Goal: Complete application form

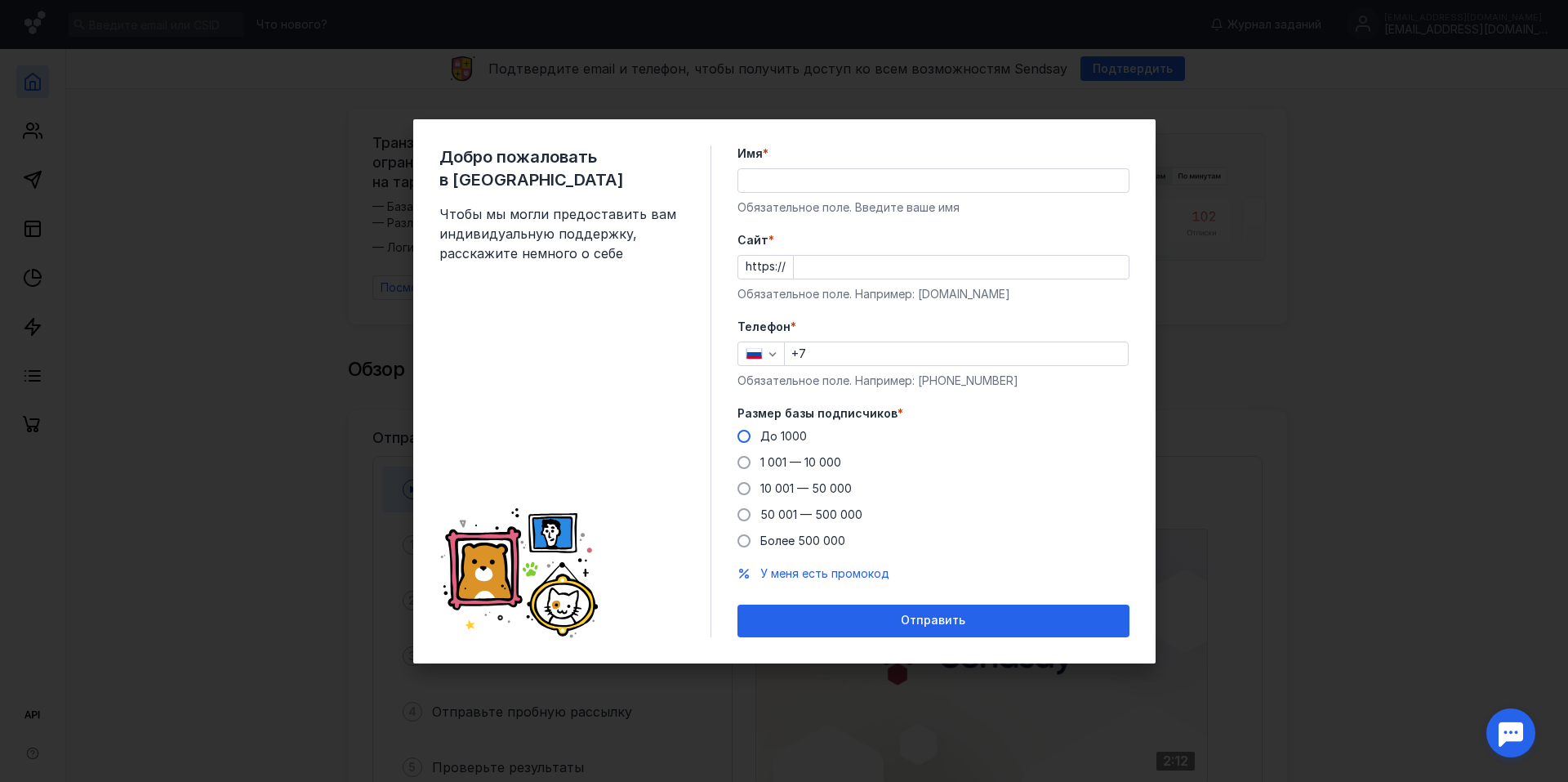
click at [758, 435] on label "До 1000" at bounding box center [772, 437] width 70 height 17
click at [0, 0] on input "До 1000" at bounding box center [0, 0] width 0 height 0
click at [836, 348] on input "+7" at bounding box center [957, 354] width 343 height 23
click at [833, 272] on input "Cайт *" at bounding box center [961, 267] width 335 height 23
type input "e"
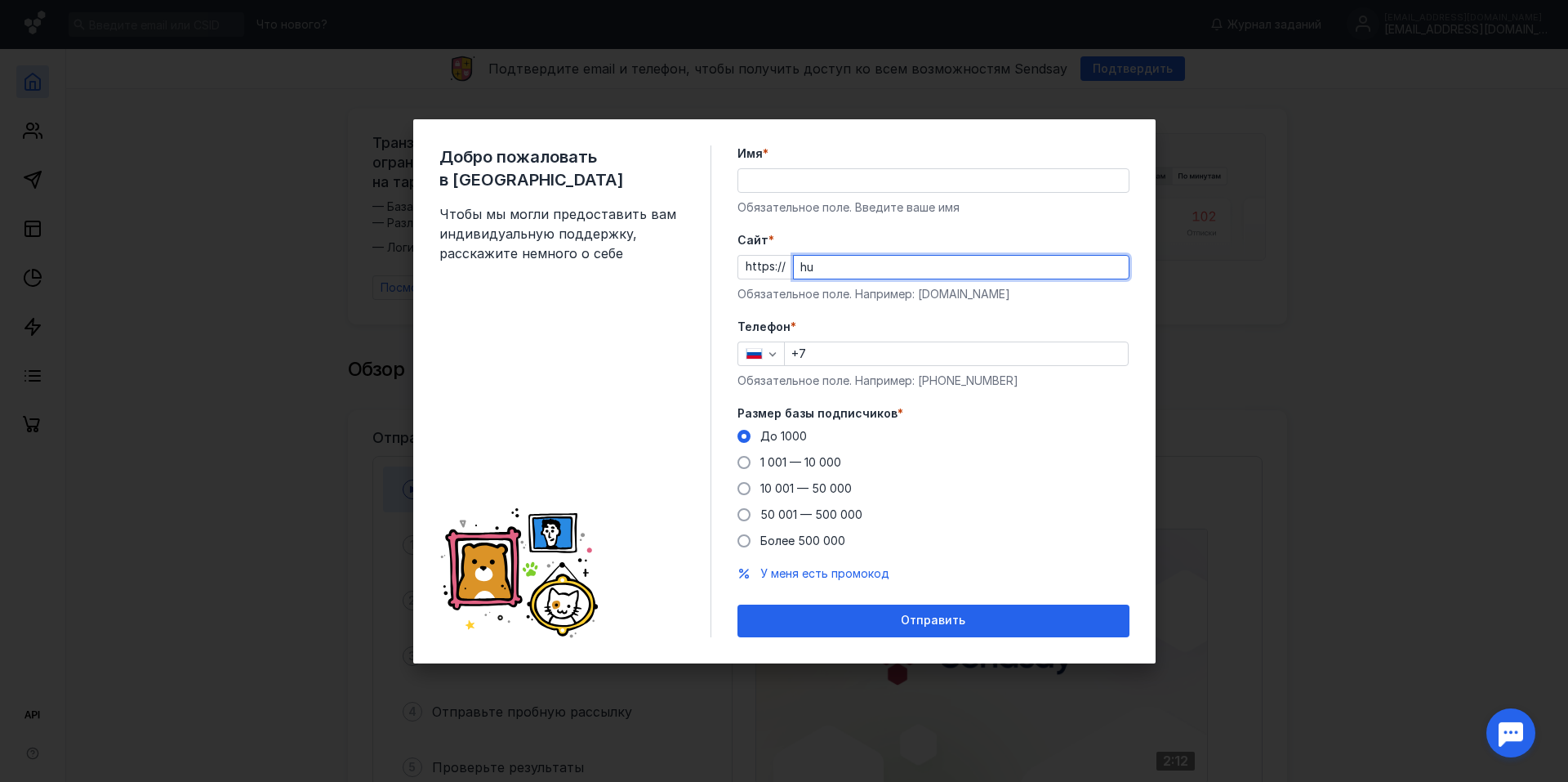
type input "h"
type input "[DOMAIN_NAME]"
click at [761, 173] on input "Имя *" at bounding box center [933, 180] width 391 height 23
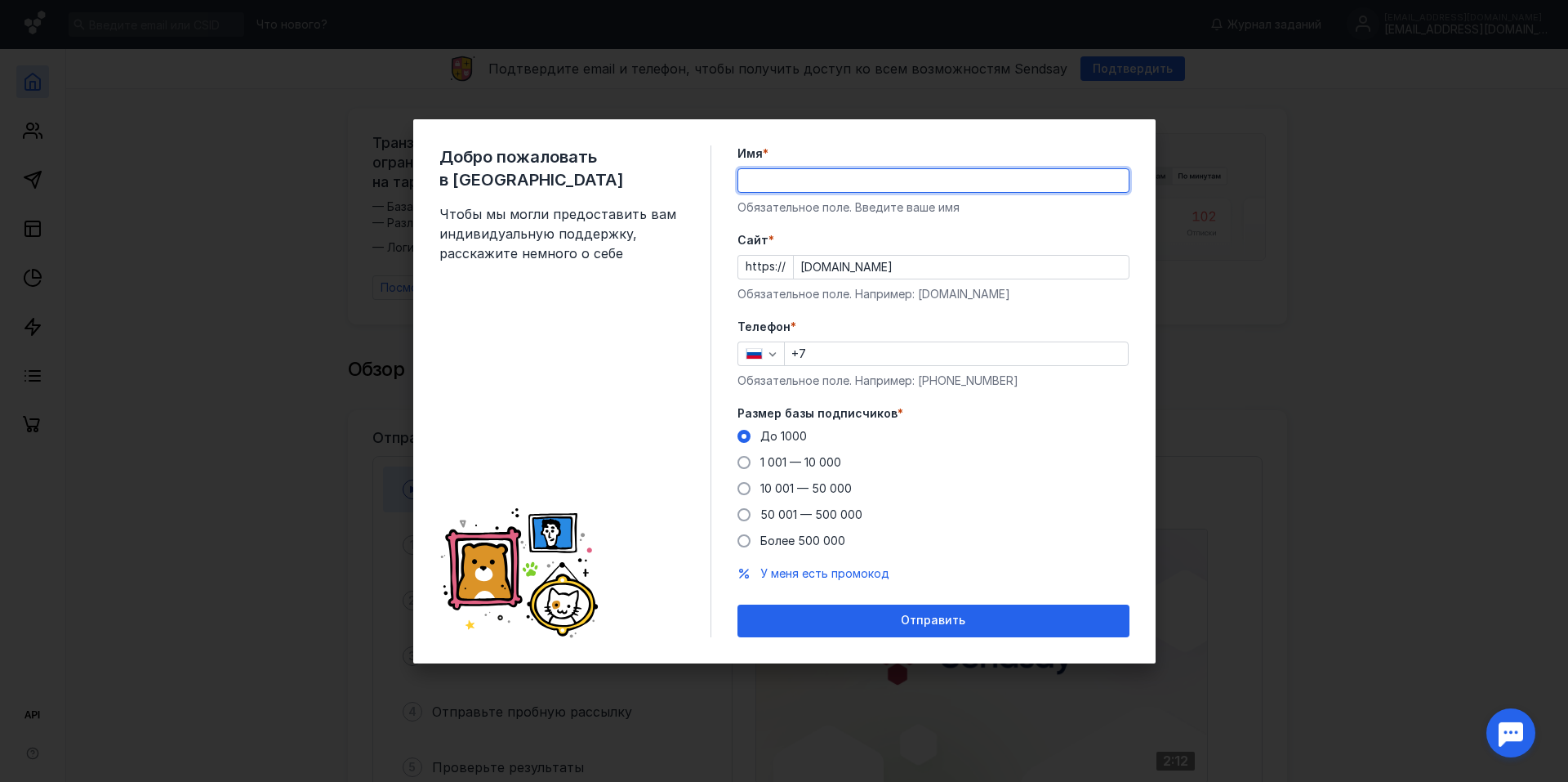
type input "L"
type input "Tarbich designer"
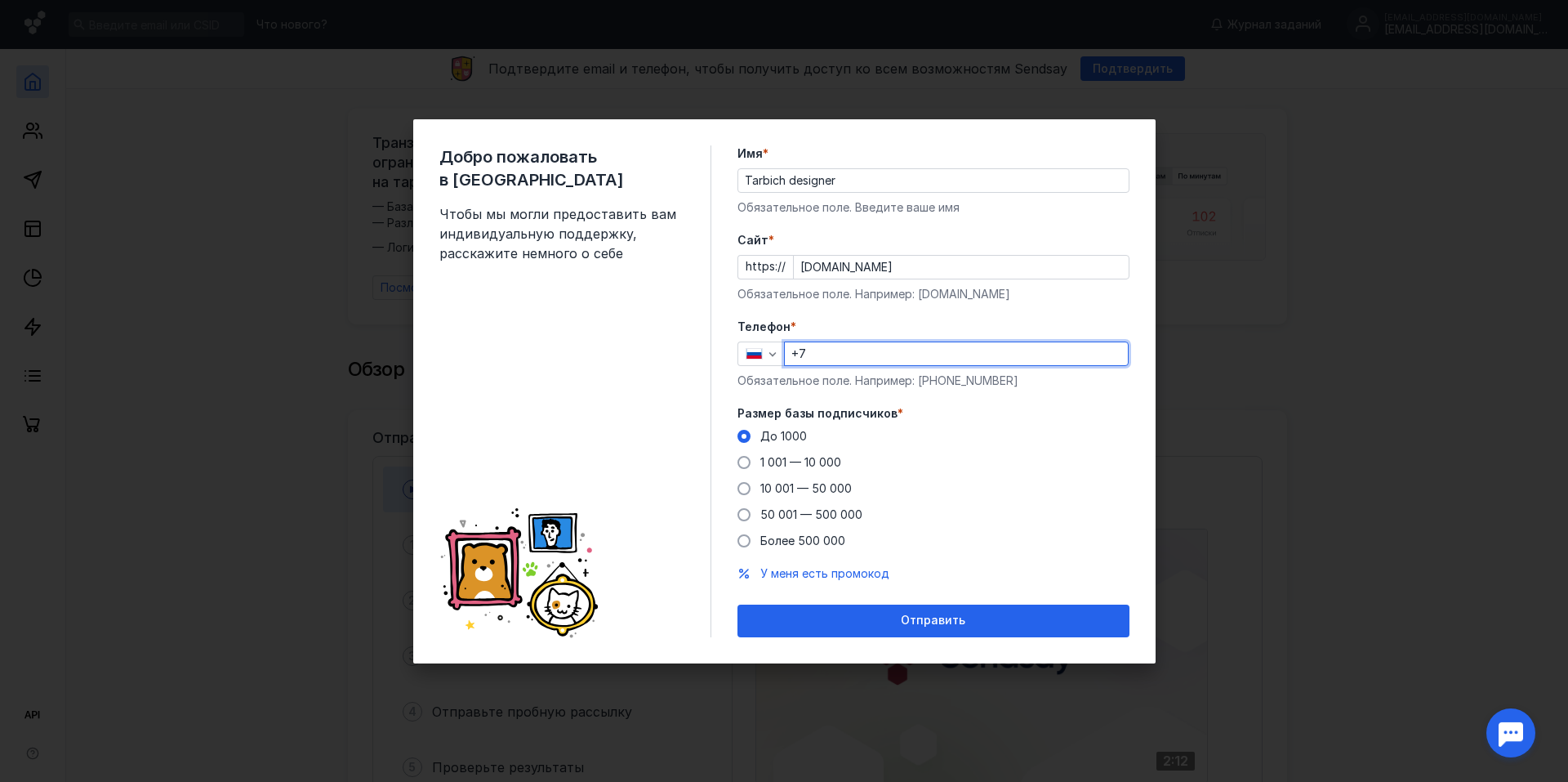
click at [861, 357] on input "+7" at bounding box center [957, 354] width 343 height 23
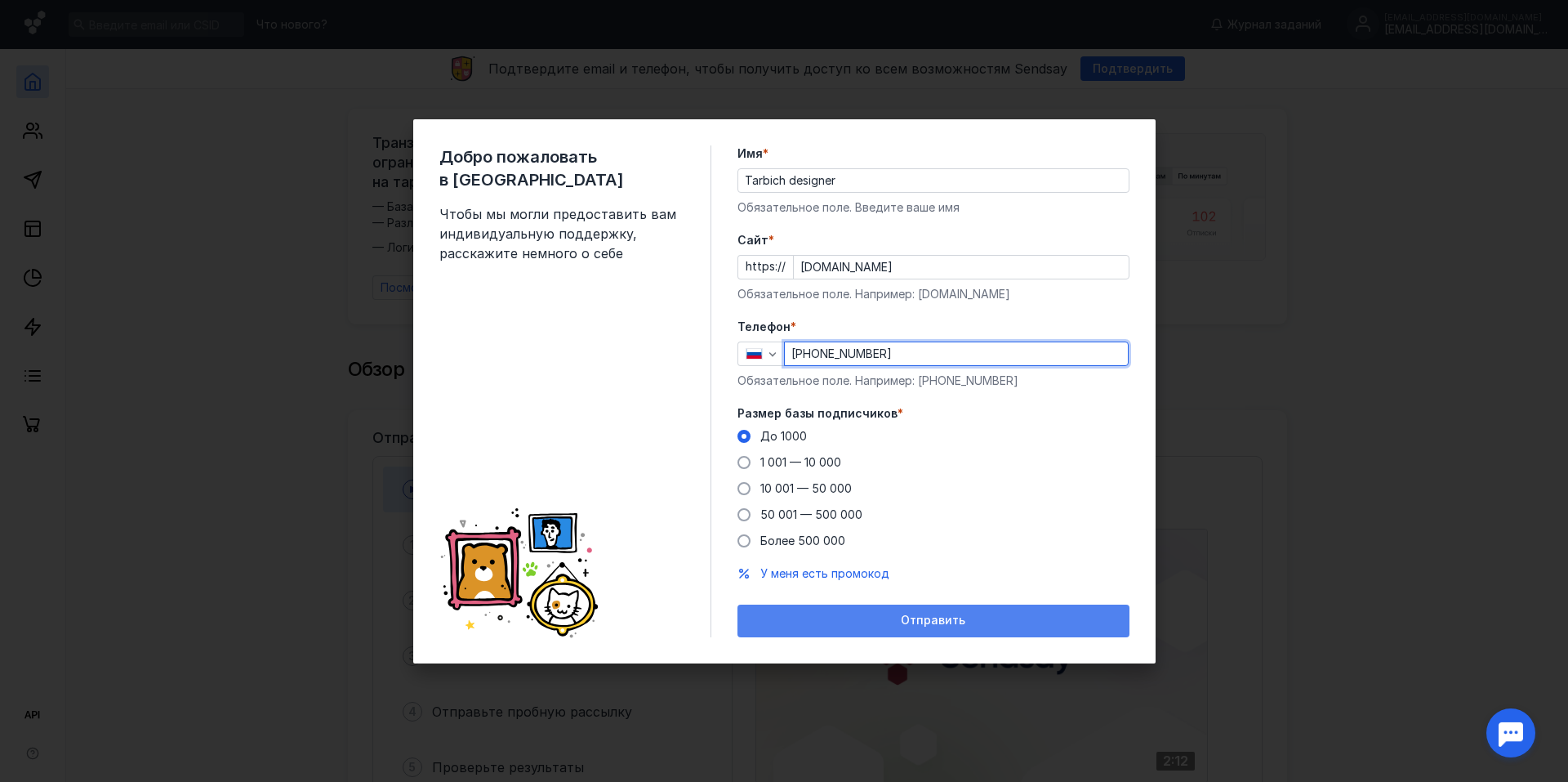
type input "[PHONE_NUMBER]"
click at [980, 613] on div "Отправить" at bounding box center [934, 620] width 392 height 33
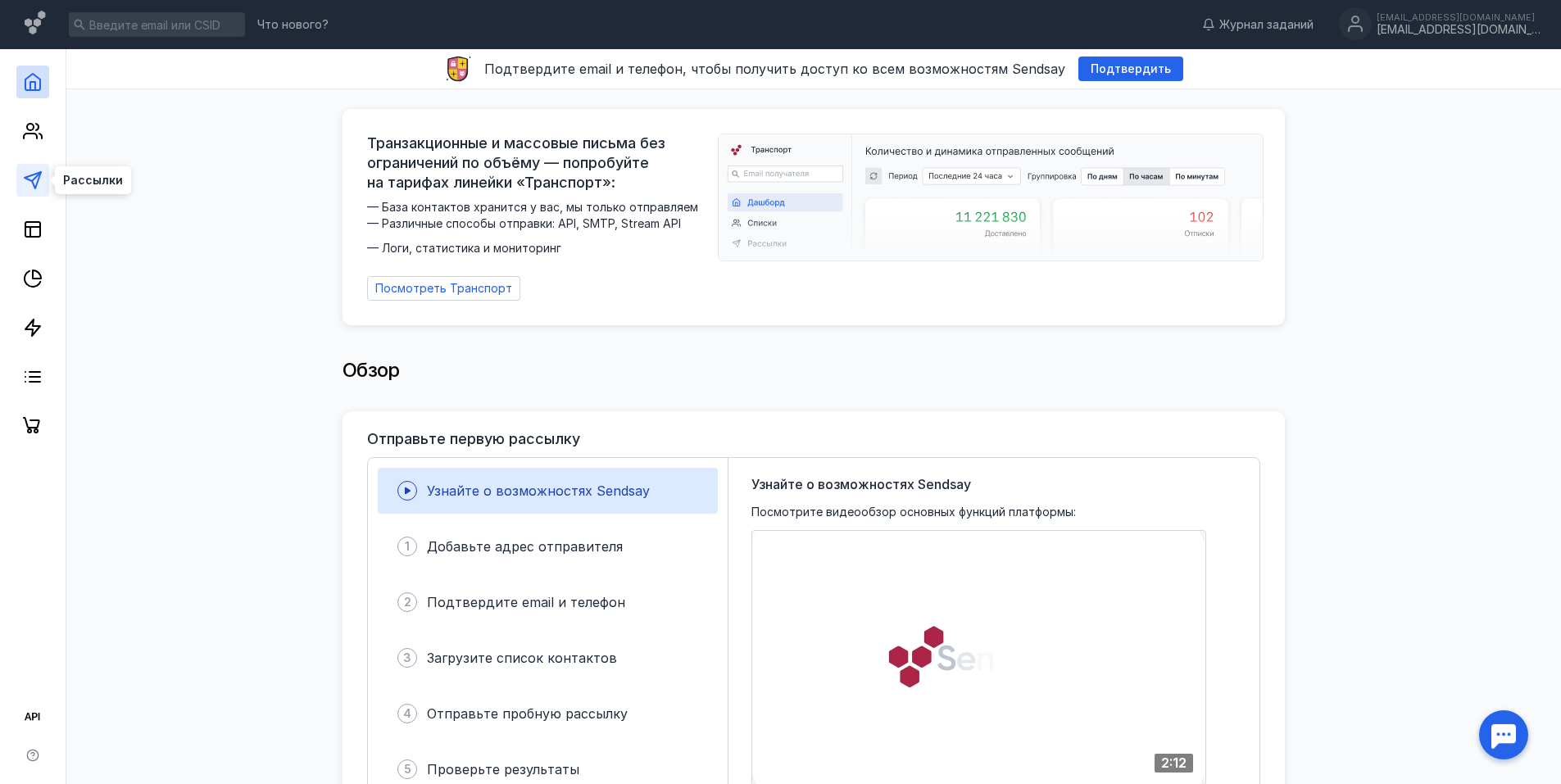
click at [39, 181] on icon at bounding box center [33, 180] width 20 height 20
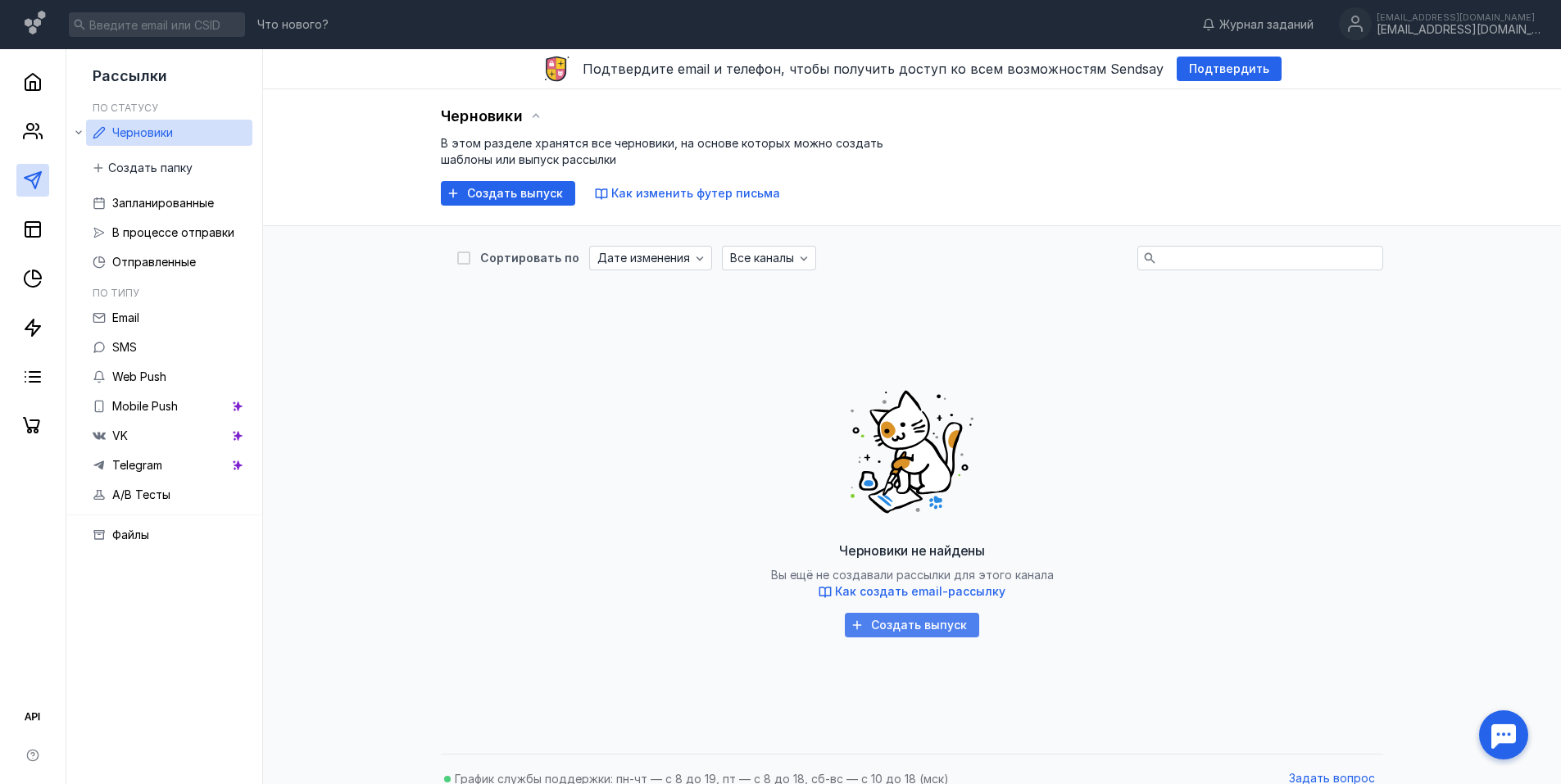
click at [904, 624] on span "Создать выпуск" at bounding box center [918, 625] width 96 height 14
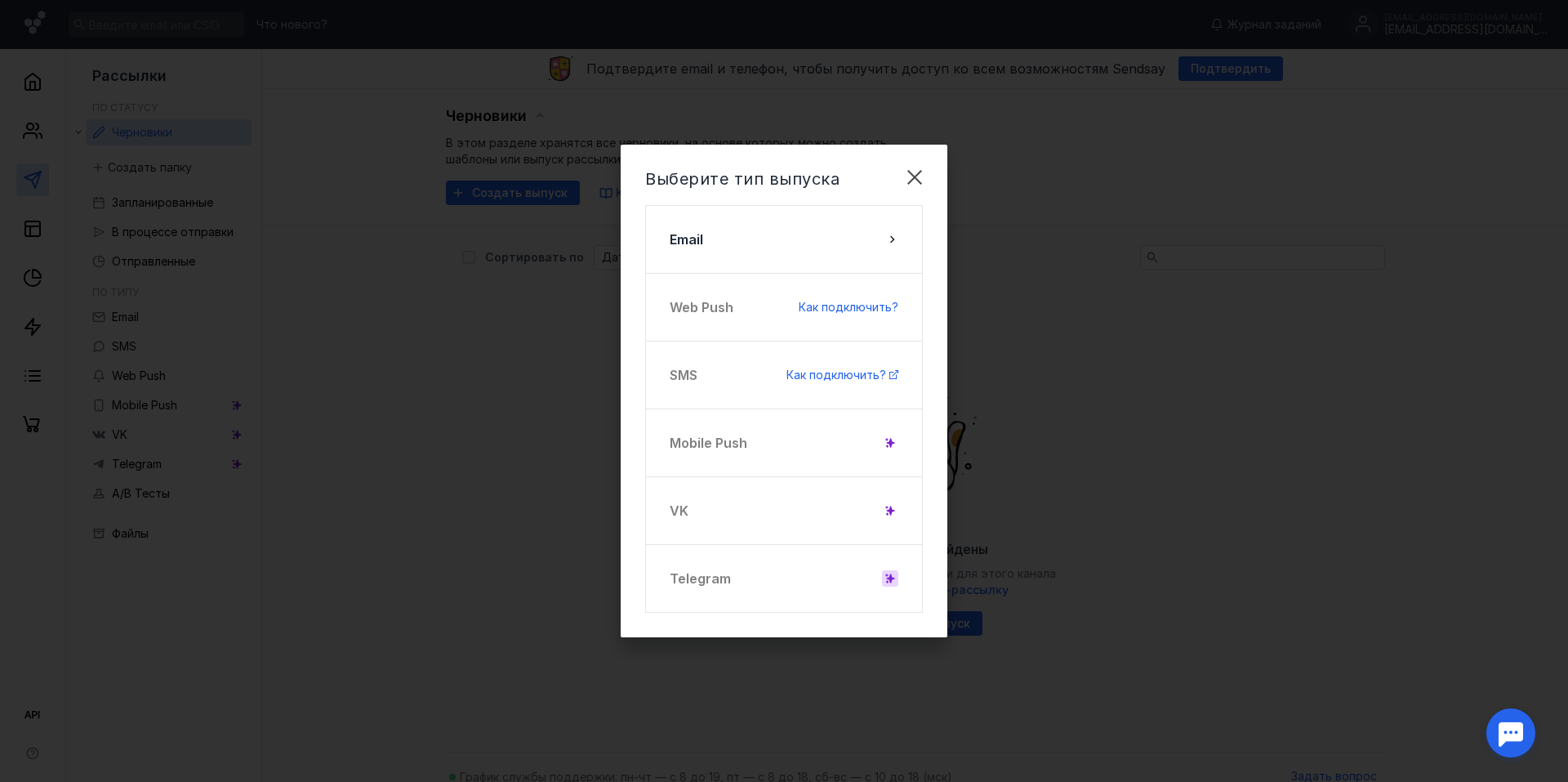
click at [883, 580] on div at bounding box center [890, 579] width 17 height 17
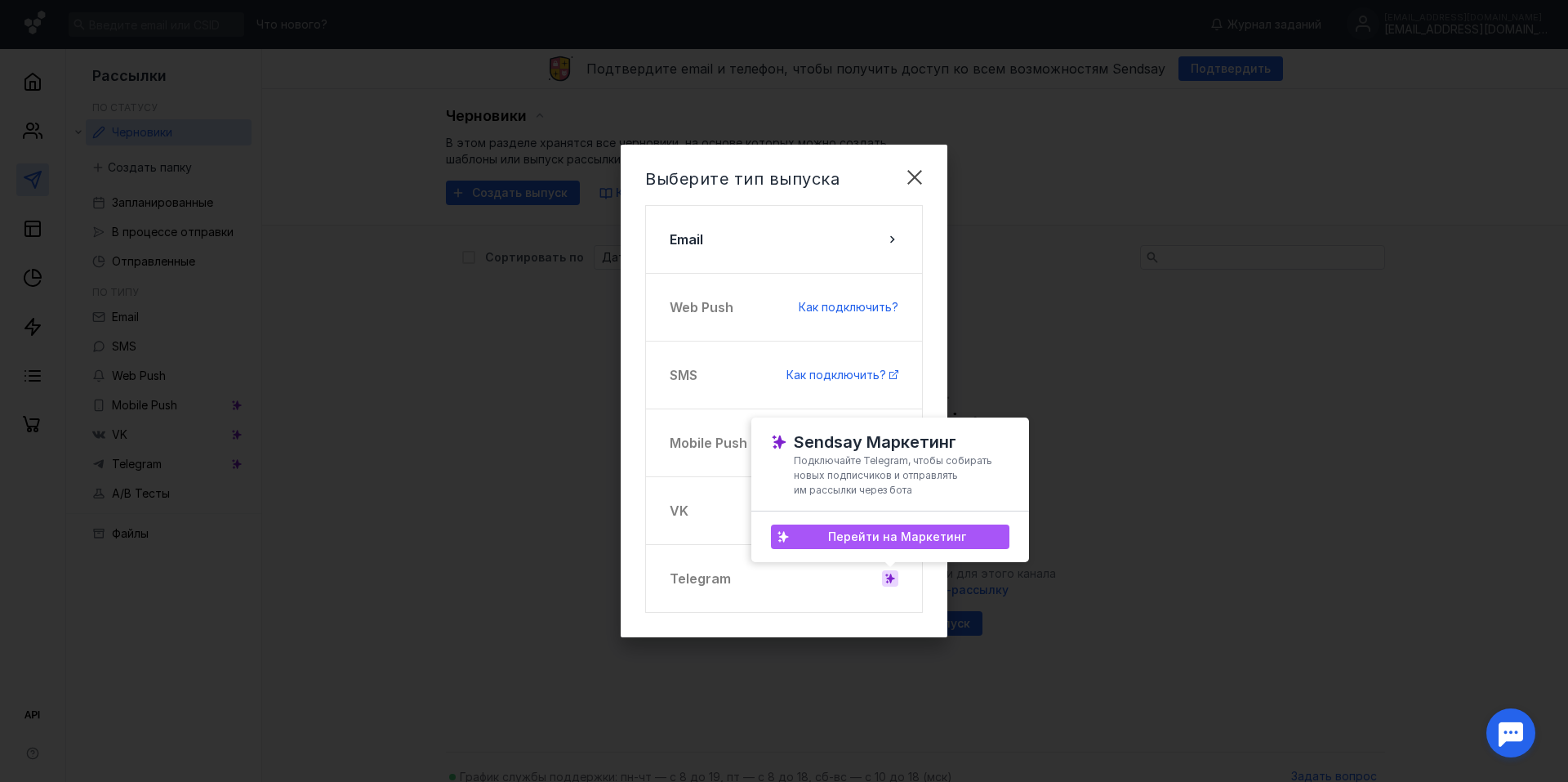
click at [929, 540] on span "Перейти на Маркетинг" at bounding box center [897, 537] width 138 height 14
